Goal: Information Seeking & Learning: Learn about a topic

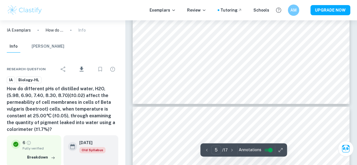
scroll to position [1406, 0]
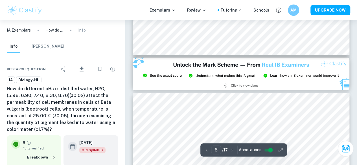
type input "9"
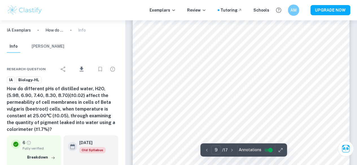
scroll to position [2435, 0]
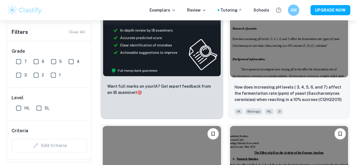
scroll to position [323, 0]
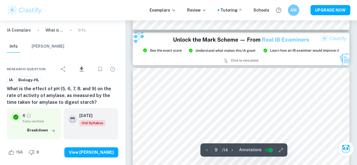
scroll to position [2363, 0]
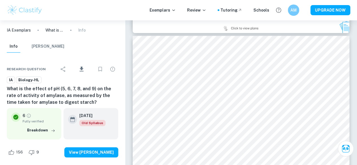
type input "8"
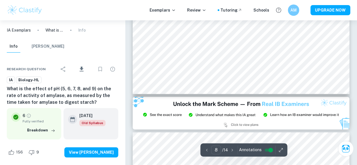
scroll to position [2267, 0]
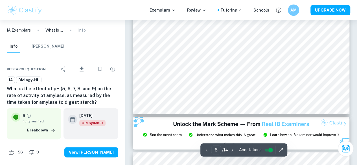
scroll to position [2244, 0]
